Goal: Entertainment & Leisure: Consume media (video, audio)

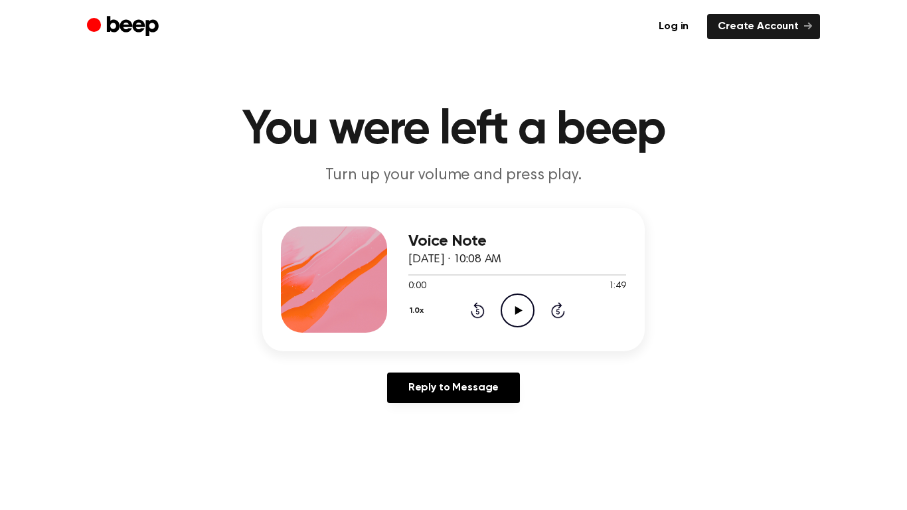
click at [518, 311] on icon at bounding box center [518, 310] width 7 height 9
click at [518, 311] on icon at bounding box center [518, 310] width 6 height 9
click at [513, 313] on icon "Play Audio" at bounding box center [518, 310] width 34 height 34
click at [520, 311] on icon "Pause Audio" at bounding box center [518, 310] width 34 height 34
click at [518, 312] on icon at bounding box center [518, 310] width 7 height 9
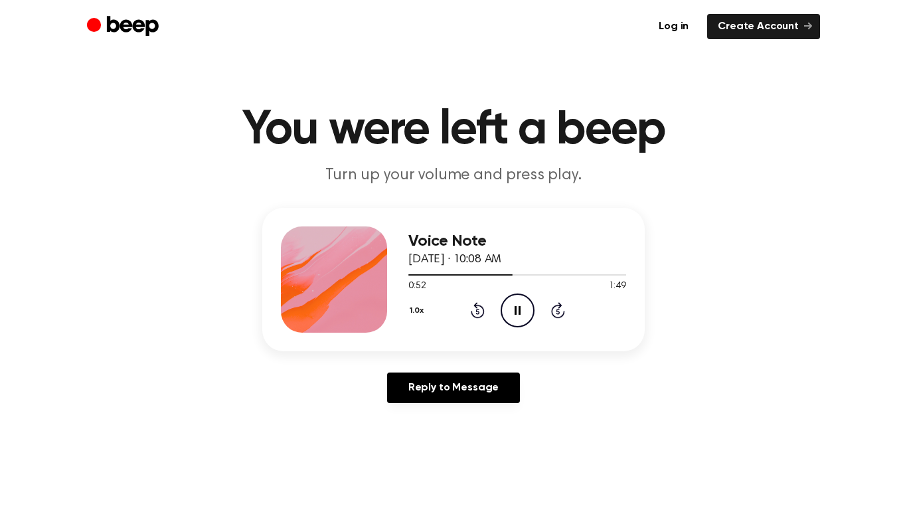
click at [518, 304] on icon "Pause Audio" at bounding box center [518, 310] width 34 height 34
click at [513, 304] on icon "Play Audio" at bounding box center [518, 310] width 34 height 34
click at [515, 314] on icon at bounding box center [518, 310] width 6 height 9
click at [525, 309] on icon "Play Audio" at bounding box center [518, 310] width 34 height 34
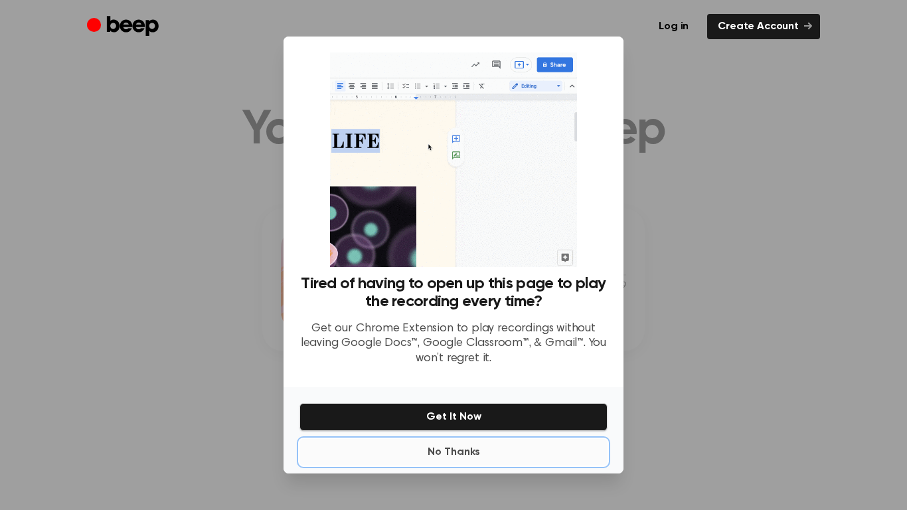
click at [453, 451] on button "No Thanks" at bounding box center [453, 452] width 308 height 27
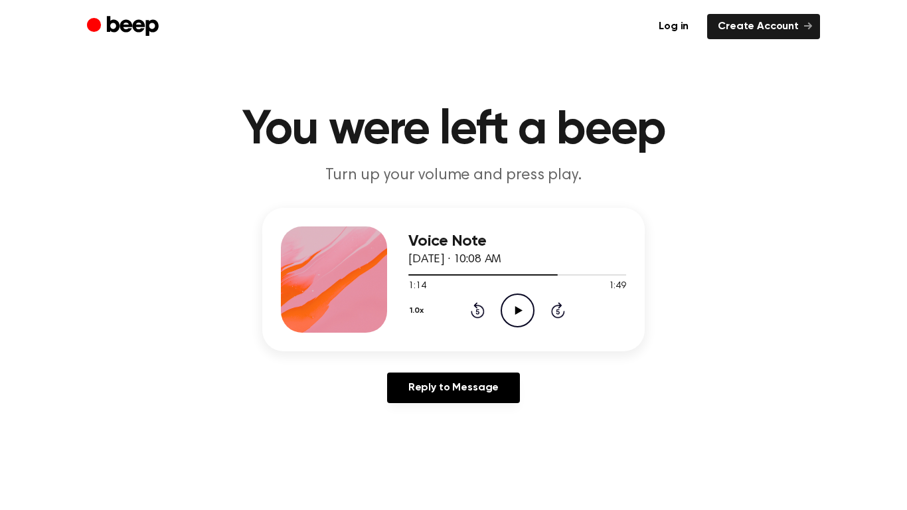
click at [513, 315] on icon "Play Audio" at bounding box center [518, 310] width 34 height 34
click at [513, 303] on icon "Pause Audio" at bounding box center [518, 310] width 34 height 34
click at [511, 297] on icon "Play Audio" at bounding box center [518, 310] width 34 height 34
click at [511, 297] on icon "Pause Audio" at bounding box center [518, 310] width 34 height 34
click at [512, 314] on icon "Play Audio" at bounding box center [518, 310] width 34 height 34
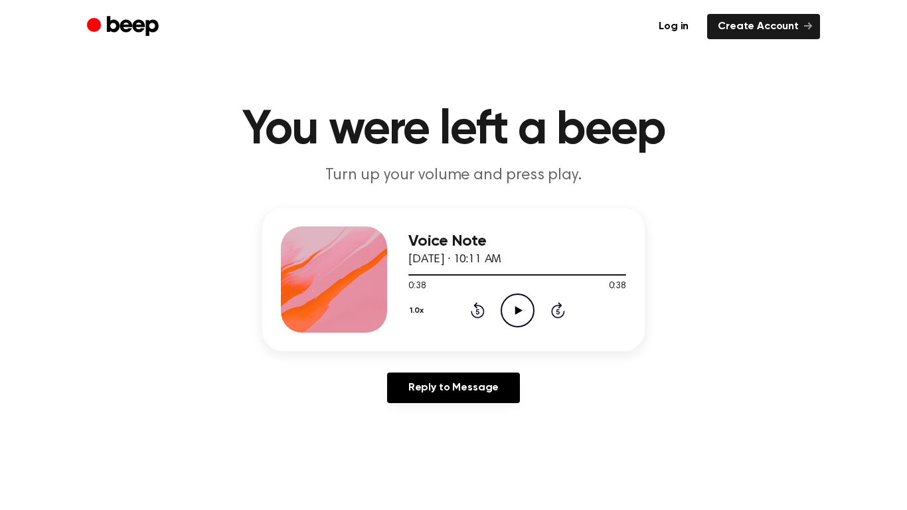
click at [513, 297] on icon "Play Audio" at bounding box center [518, 310] width 34 height 34
click at [522, 315] on icon "Play Audio" at bounding box center [518, 310] width 34 height 34
